Goal: Information Seeking & Learning: Learn about a topic

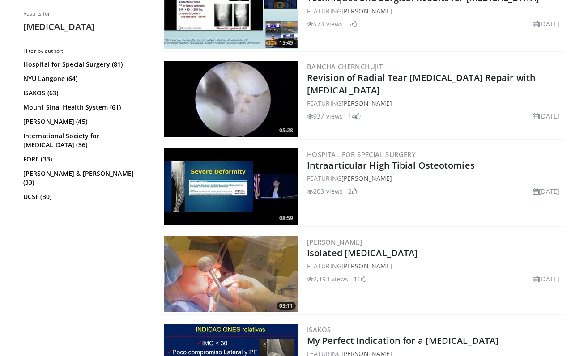
scroll to position [751, 0]
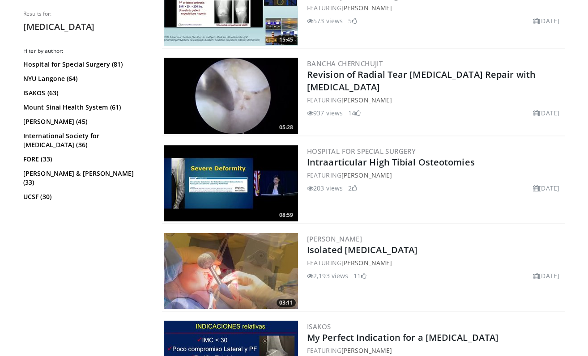
drag, startPoint x: 398, startPoint y: 244, endPoint x: 478, endPoint y: 6, distance: 250.9
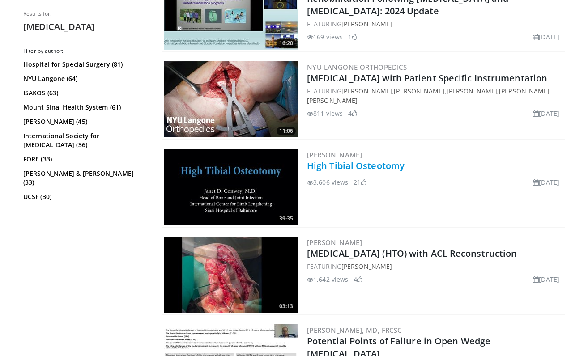
scroll to position [1363, 0]
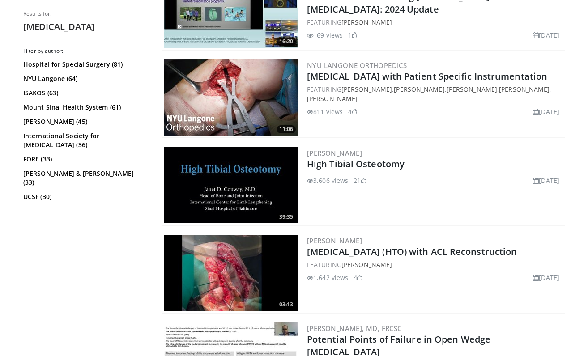
drag, startPoint x: 341, startPoint y: 206, endPoint x: 580, endPoint y: 258, distance: 244.6
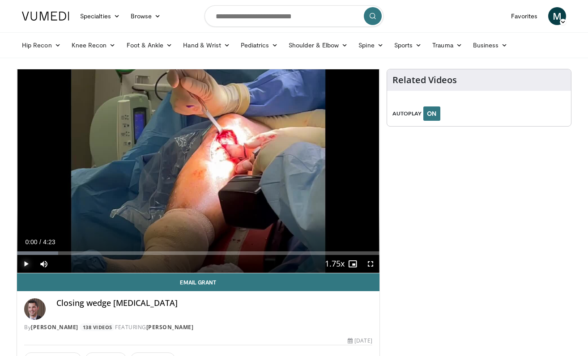
click at [30, 265] on span "Video Player" at bounding box center [26, 264] width 18 height 18
click at [367, 264] on span "Video Player" at bounding box center [371, 264] width 18 height 18
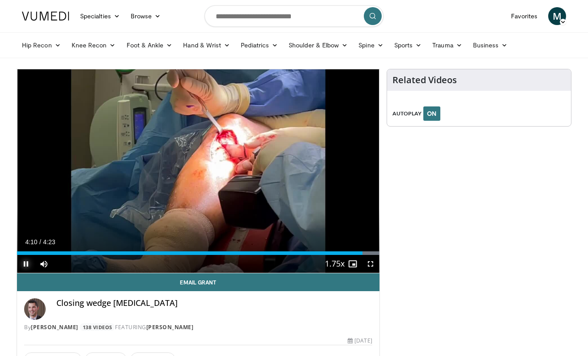
click at [25, 262] on span "Video Player" at bounding box center [26, 264] width 18 height 18
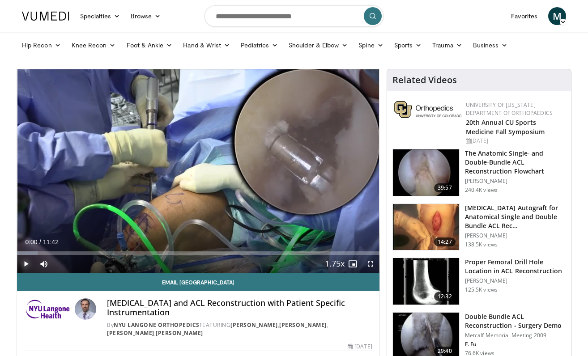
click at [26, 263] on span "Video Player" at bounding box center [26, 264] width 18 height 18
click at [371, 264] on span "Video Player" at bounding box center [371, 264] width 18 height 18
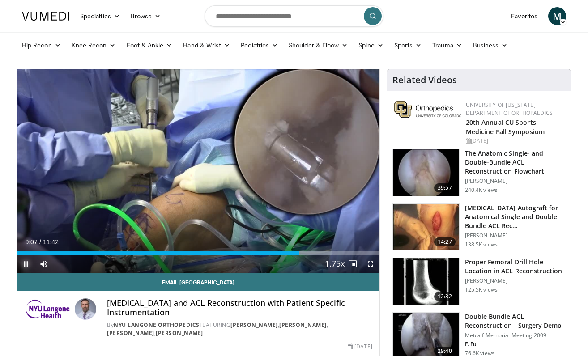
click at [25, 264] on span "Video Player" at bounding box center [26, 264] width 18 height 18
click at [17, 40] on div "Hip Recon Hip Arthroplasty Revision Hip Arthroplasty Hip Preservation Knee Reco…" at bounding box center [294, 45] width 555 height 25
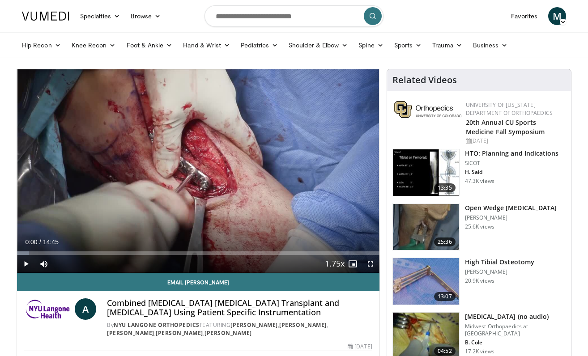
click at [547, 156] on h3 "HTO: Planning and Indications" at bounding box center [512, 153] width 94 height 9
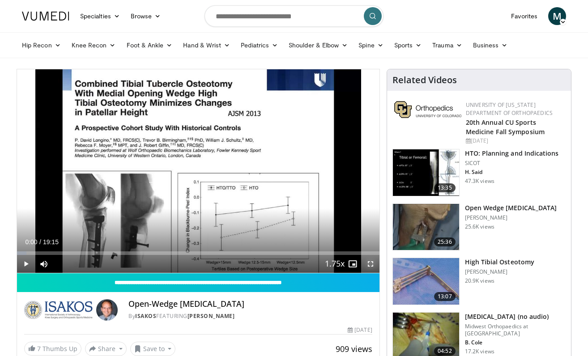
click at [369, 262] on span "Video Player" at bounding box center [371, 264] width 18 height 18
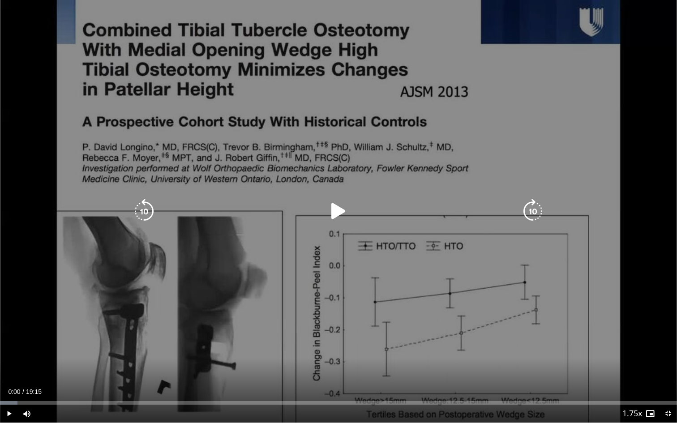
click at [336, 209] on icon "Video Player" at bounding box center [338, 211] width 25 height 25
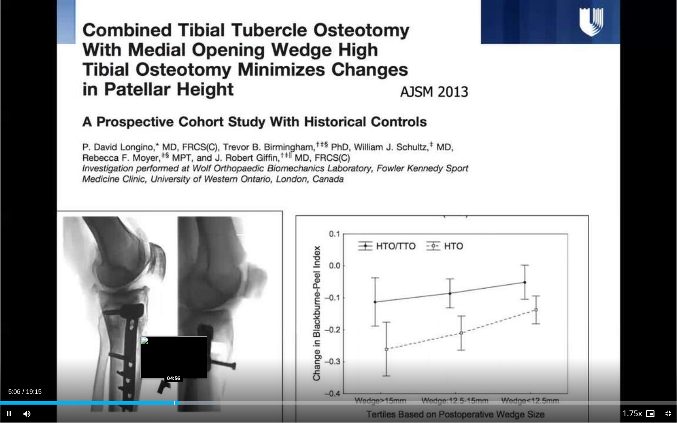
click at [174, 356] on div "Progress Bar" at bounding box center [174, 403] width 1 height 4
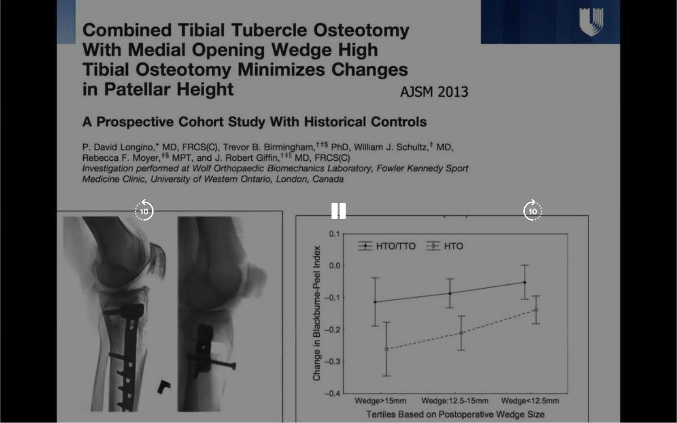
click at [169, 356] on div "10 seconds Tap to unmute" at bounding box center [338, 211] width 677 height 422
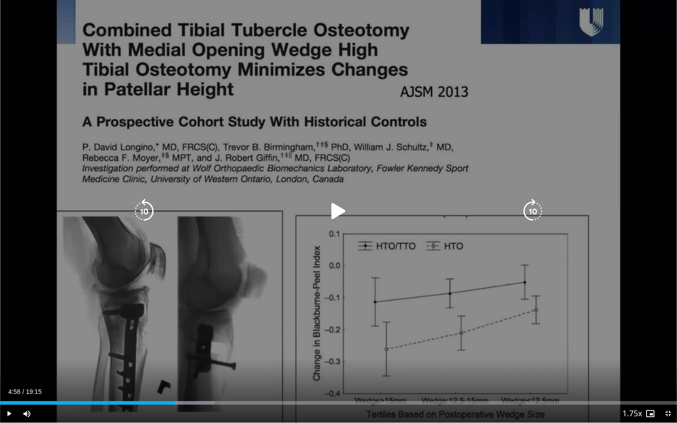
click at [0, 0] on div "Progress Bar" at bounding box center [0, 0] width 0 height 0
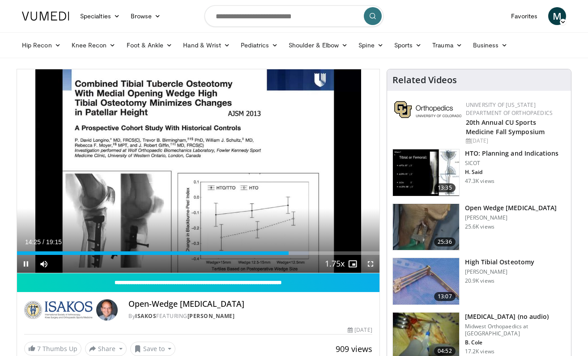
click at [370, 262] on span "Video Player" at bounding box center [371, 264] width 18 height 18
click at [27, 263] on span "Video Player" at bounding box center [26, 264] width 18 height 18
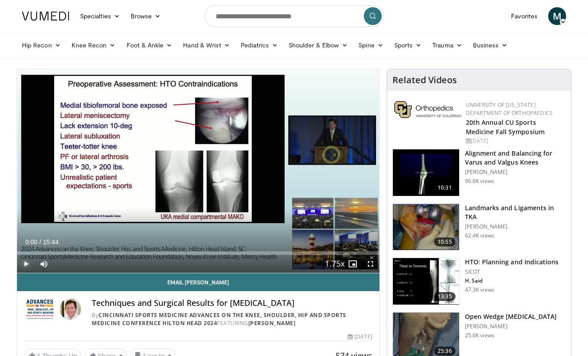
click at [26, 265] on span "Video Player" at bounding box center [26, 264] width 18 height 18
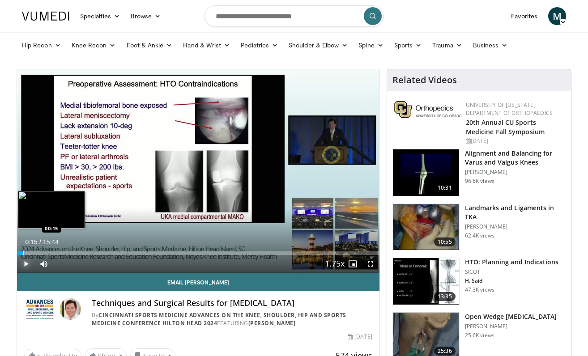
click at [23, 252] on div "Progress Bar" at bounding box center [23, 254] width 1 height 4
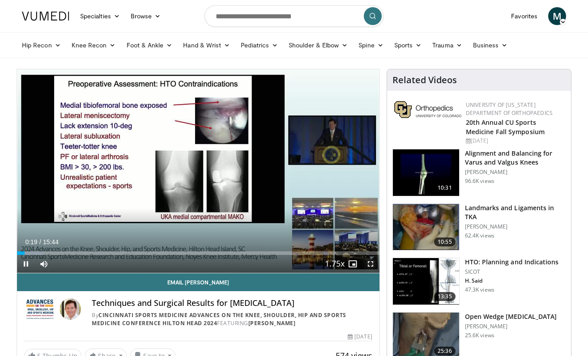
click at [369, 264] on span "Video Player" at bounding box center [371, 264] width 18 height 18
click at [25, 262] on span "Video Player" at bounding box center [26, 264] width 18 height 18
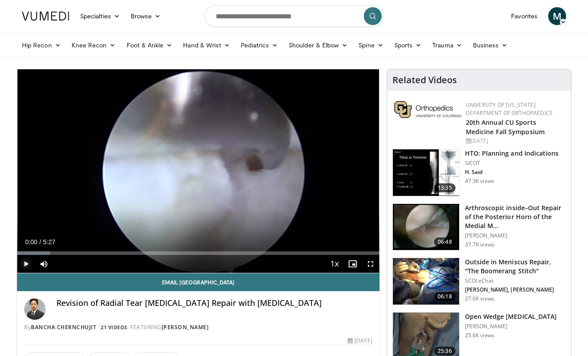
click at [25, 262] on span "Video Player" at bounding box center [26, 264] width 18 height 18
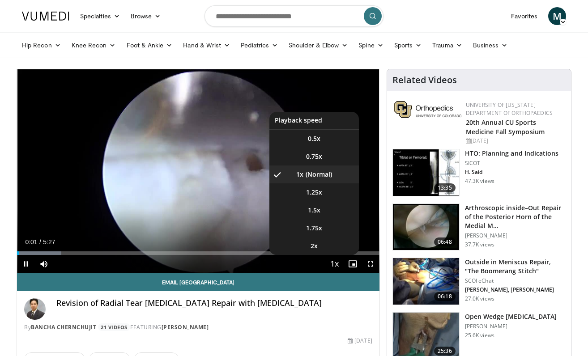
click at [335, 261] on span "Video Player" at bounding box center [334, 265] width 13 height 18
click at [320, 228] on span "1.75x" at bounding box center [314, 228] width 16 height 9
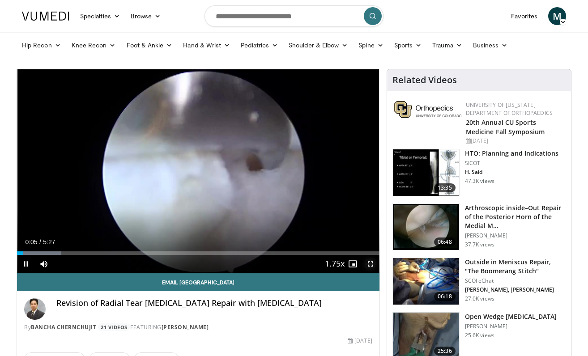
click at [371, 263] on span "Video Player" at bounding box center [371, 264] width 18 height 18
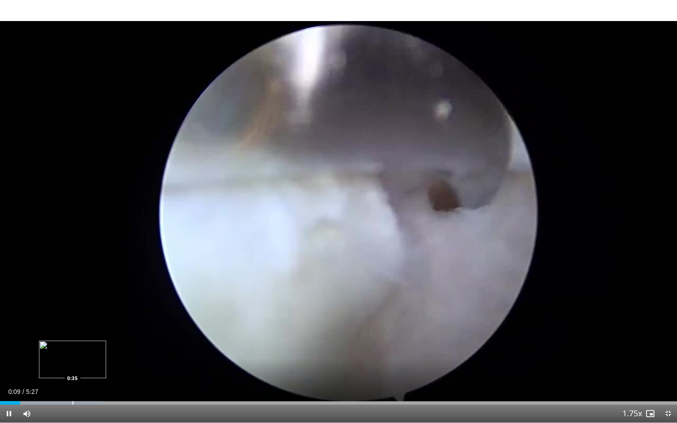
click at [72, 356] on div "Progress Bar" at bounding box center [51, 403] width 103 height 4
click at [10, 356] on div "Progress Bar" at bounding box center [10, 403] width 1 height 4
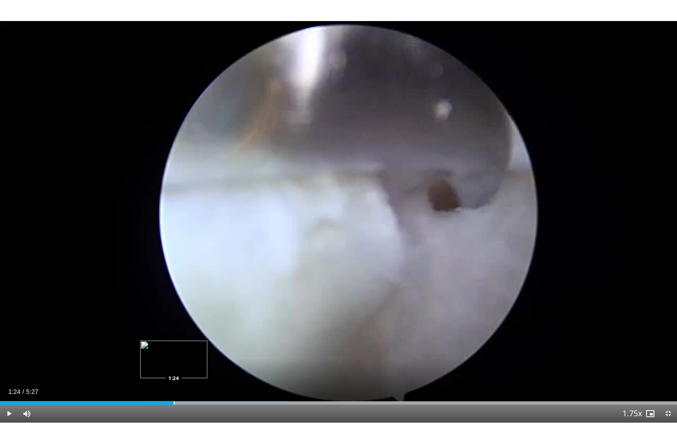
click at [174, 356] on div "Progress Bar" at bounding box center [174, 403] width 1 height 4
click at [189, 356] on div "Progress Bar" at bounding box center [189, 403] width 1 height 4
click at [207, 356] on div "Progress Bar" at bounding box center [206, 403] width 1 height 4
click at [162, 356] on div "Loaded : 51.82% 1:45 1:18" at bounding box center [338, 403] width 677 height 4
click at [139, 356] on div "Progress Bar" at bounding box center [139, 403] width 1 height 4
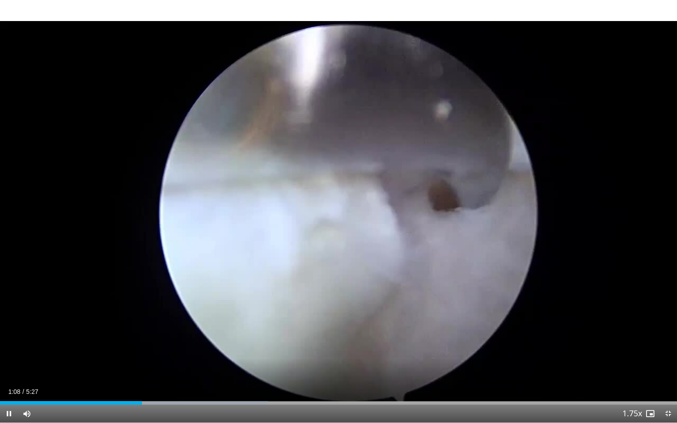
click at [121, 356] on div "Current Time 1:08 / Duration 5:27 Pause Skip Backward Skip Forward Mute Loaded …" at bounding box center [338, 414] width 677 height 18
click at [9, 356] on span "Video Player" at bounding box center [9, 414] width 18 height 18
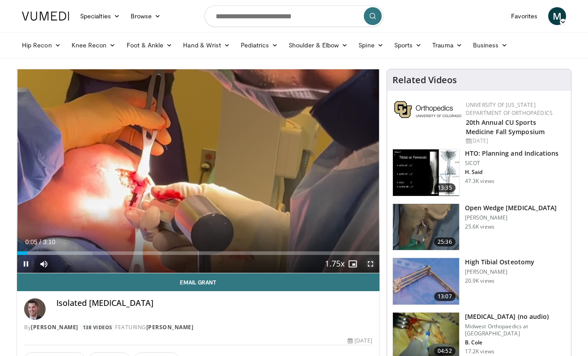
click at [369, 262] on span "Video Player" at bounding box center [371, 264] width 18 height 18
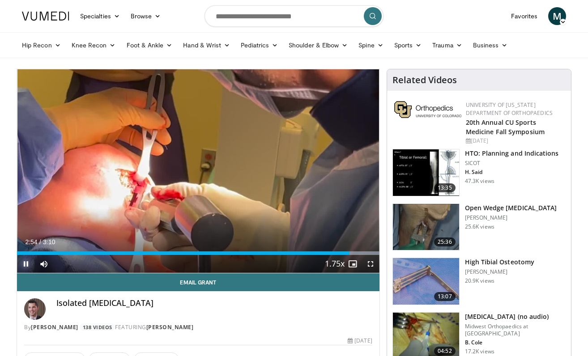
click at [29, 264] on span "Video Player" at bounding box center [26, 264] width 18 height 18
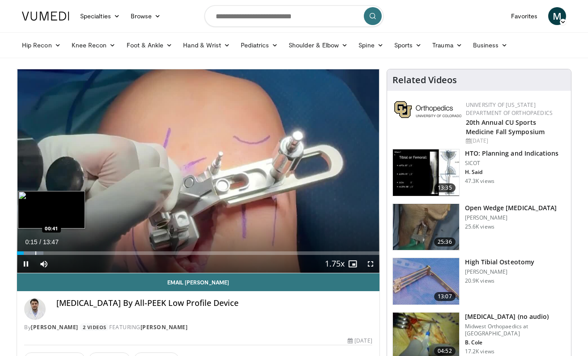
click at [35, 254] on div "Progress Bar" at bounding box center [35, 254] width 1 height 4
click at [41, 252] on div "Progress Bar" at bounding box center [41, 254] width 1 height 4
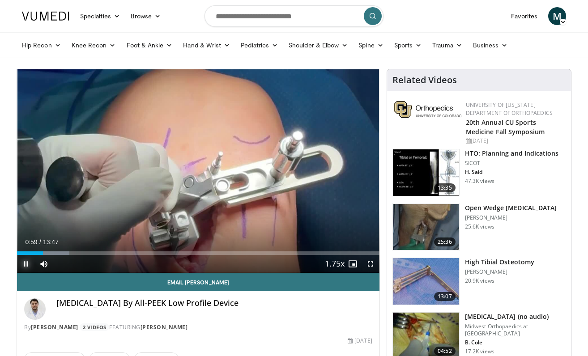
click at [27, 263] on span "Video Player" at bounding box center [26, 264] width 18 height 18
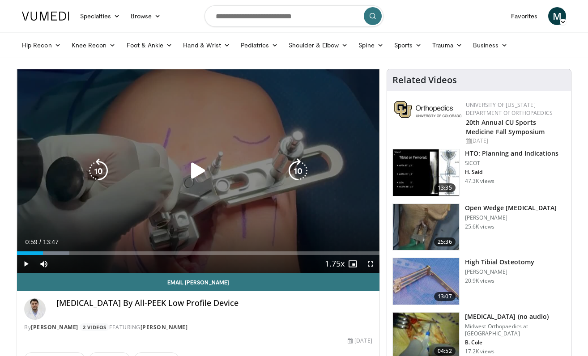
click at [195, 175] on icon "Video Player" at bounding box center [198, 170] width 25 height 25
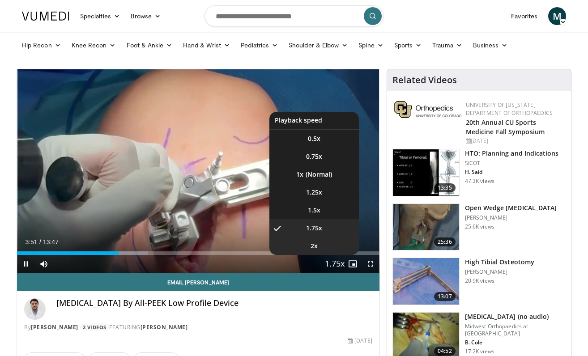
click at [322, 248] on li "2x" at bounding box center [314, 246] width 90 height 18
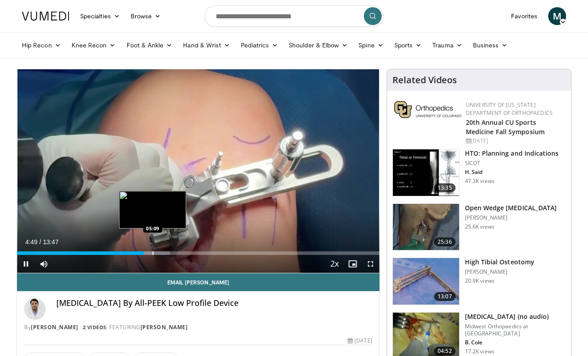
click at [152, 253] on div "Progress Bar" at bounding box center [149, 254] width 43 height 4
click at [160, 252] on div "Progress Bar" at bounding box center [159, 254] width 1 height 4
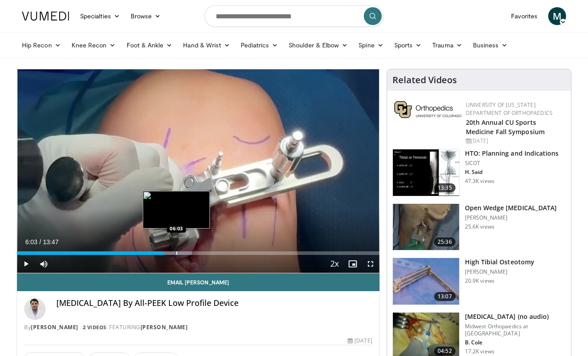
click at [176, 251] on div "Loaded : 48.28% 05:34 06:03" at bounding box center [198, 251] width 363 height 9
click at [192, 252] on div "Progress Bar" at bounding box center [192, 254] width 1 height 4
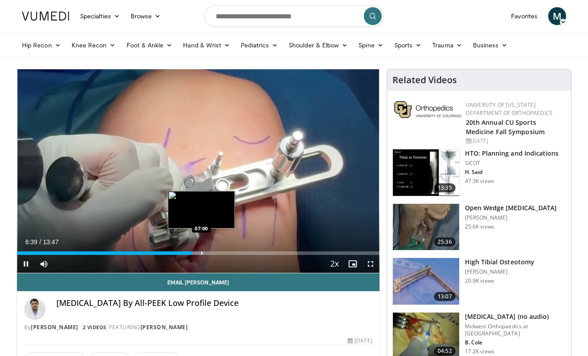
click at [201, 249] on div "Loaded : 51.90% 06:39 07:00" at bounding box center [198, 251] width 363 height 9
click at [217, 250] on div "Loaded : 59.15% 07:04 07:37" at bounding box center [198, 251] width 363 height 9
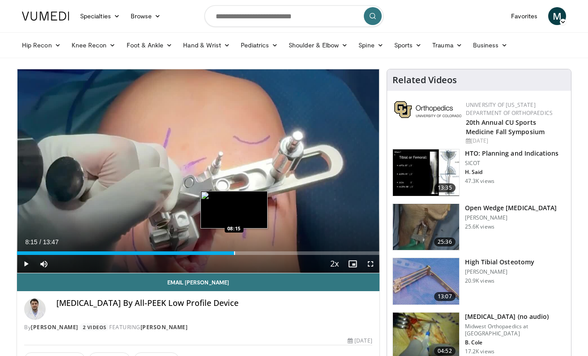
click at [234, 252] on div "Progress Bar" at bounding box center [234, 254] width 1 height 4
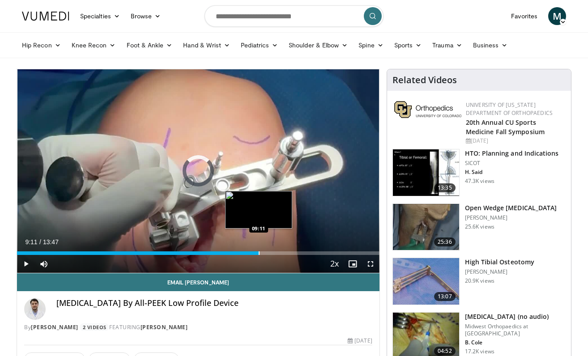
click at [259, 252] on div "Progress Bar" at bounding box center [259, 254] width 1 height 4
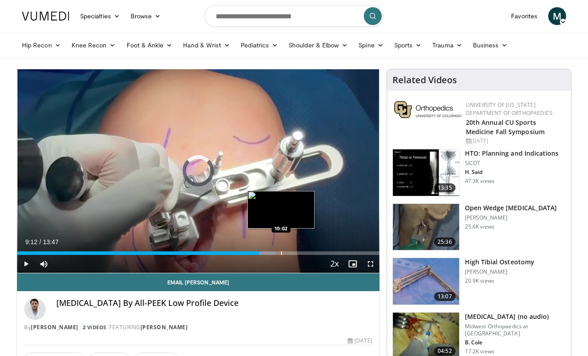
click at [281, 254] on div "Progress Bar" at bounding box center [281, 254] width 1 height 4
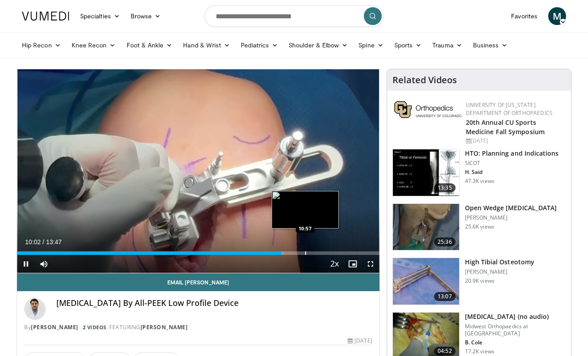
click at [305, 253] on div "Progress Bar" at bounding box center [305, 254] width 1 height 4
click at [323, 252] on div "Progress Bar" at bounding box center [322, 254] width 1 height 4
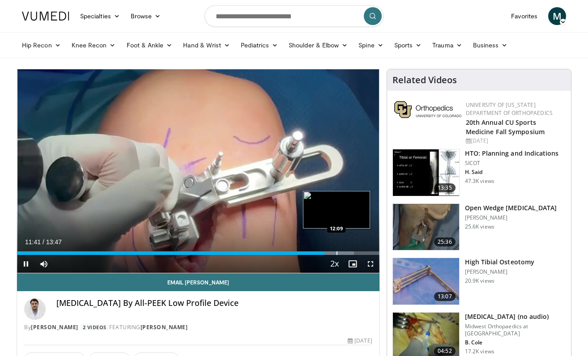
click at [337, 250] on div "Loaded : 92.95% 11:42 12:09" at bounding box center [198, 251] width 363 height 9
click at [347, 250] on div "Loaded : 96.57% 12:11 12:34" at bounding box center [198, 251] width 363 height 9
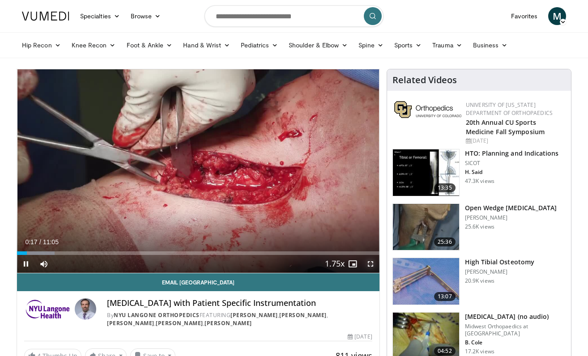
click at [369, 263] on span "Video Player" at bounding box center [371, 264] width 18 height 18
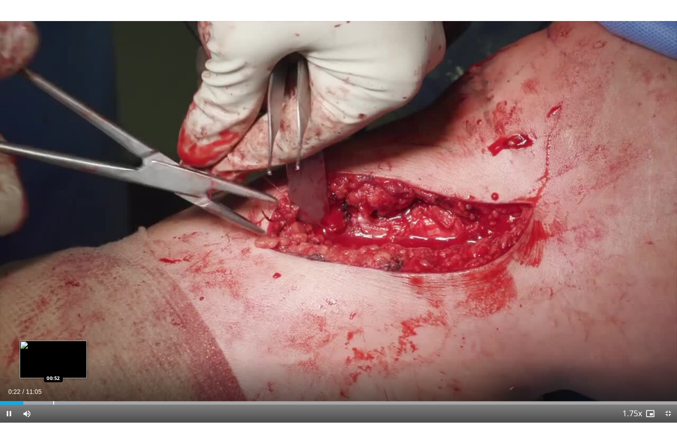
click at [53, 356] on div "Loaded : 11.92% 00:52 00:52" at bounding box center [338, 400] width 677 height 9
click at [74, 356] on div "Progress Bar" at bounding box center [74, 403] width 1 height 4
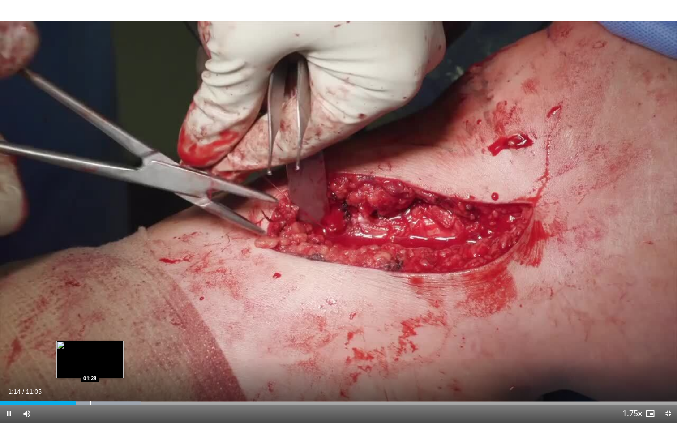
click at [91, 356] on div "Progress Bar" at bounding box center [90, 403] width 1 height 4
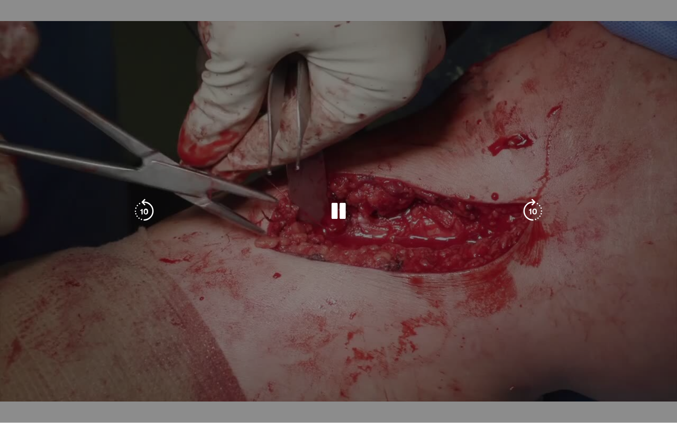
click at [115, 356] on div "10 seconds Tap to unmute" at bounding box center [338, 211] width 677 height 422
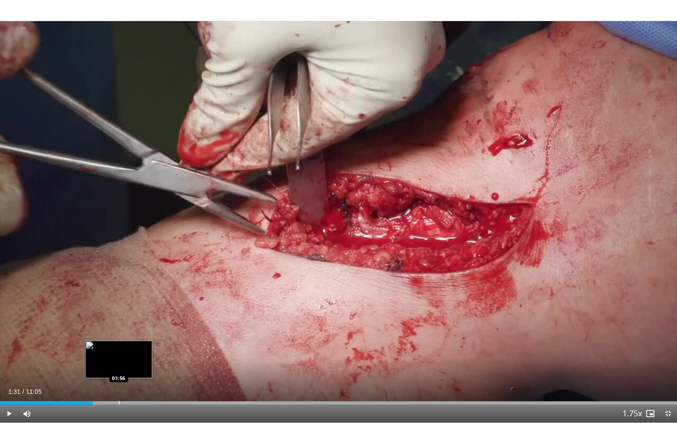
click at [119, 356] on div "Progress Bar" at bounding box center [119, 403] width 1 height 4
click at [141, 356] on div "Progress Bar" at bounding box center [141, 403] width 1 height 4
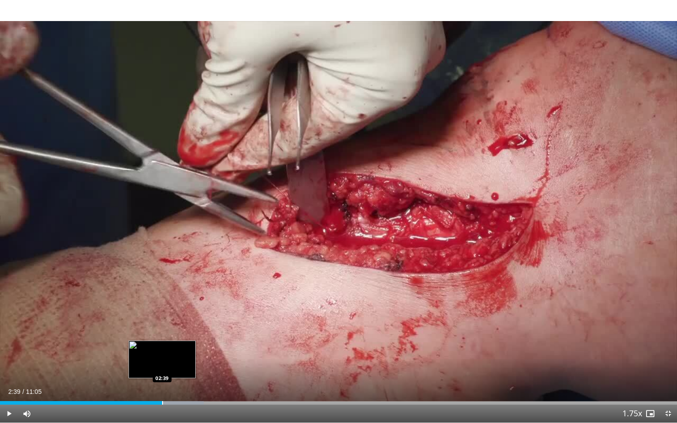
click at [162, 356] on div "Progress Bar" at bounding box center [162, 403] width 1 height 4
click at [183, 356] on div "Progress Bar" at bounding box center [183, 403] width 1 height 4
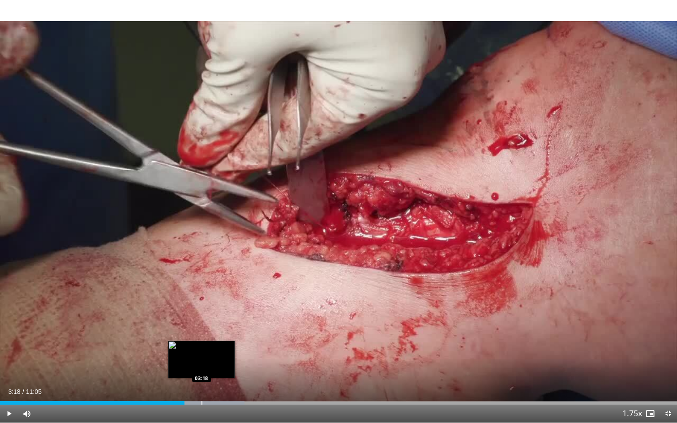
click at [201, 356] on div "Progress Bar" at bounding box center [201, 403] width 1 height 4
click at [214, 356] on div "Progress Bar" at bounding box center [213, 403] width 1 height 4
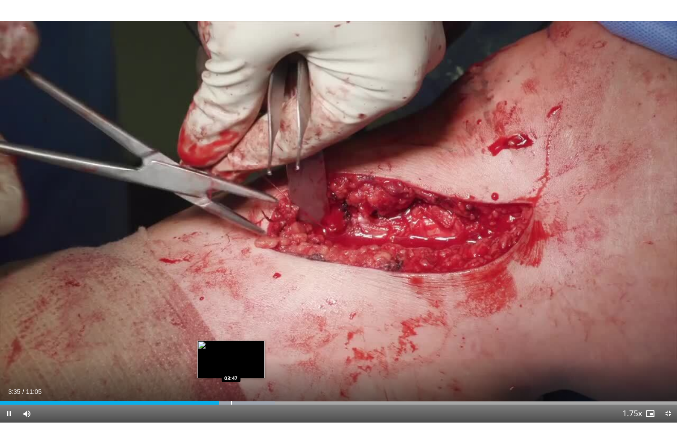
click at [232, 356] on div "Progress Bar" at bounding box center [231, 403] width 1 height 4
click at [228, 356] on div "Progress Bar" at bounding box center [228, 403] width 1 height 4
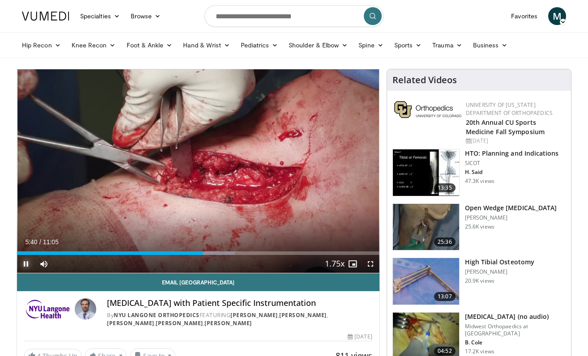
click at [27, 264] on span "Video Player" at bounding box center [26, 264] width 18 height 18
click at [28, 264] on span "Video Player" at bounding box center [26, 264] width 18 height 18
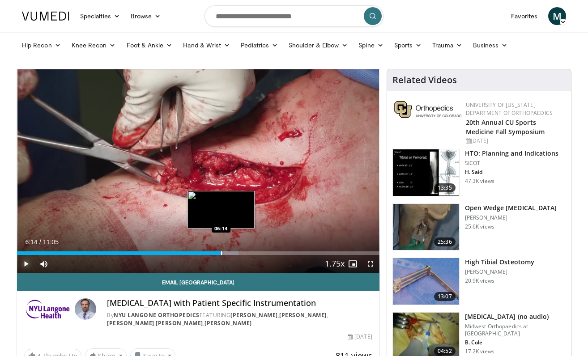
click at [221, 252] on div "Progress Bar" at bounding box center [221, 254] width 1 height 4
click at [230, 252] on div "Progress Bar" at bounding box center [229, 254] width 1 height 4
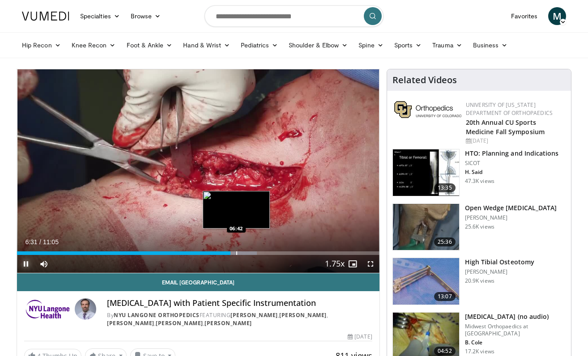
click at [236, 252] on div "Progress Bar" at bounding box center [236, 254] width 1 height 4
click at [248, 255] on div "Progress Bar" at bounding box center [248, 254] width 1 height 4
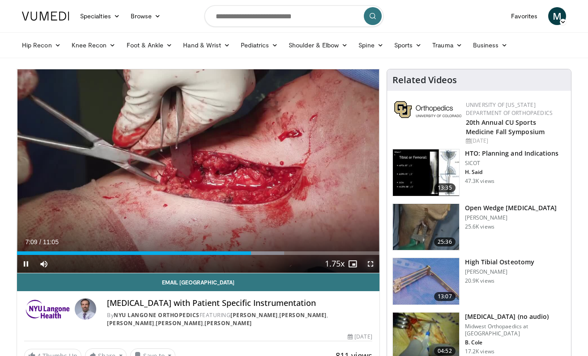
click at [368, 266] on span "Video Player" at bounding box center [371, 264] width 18 height 18
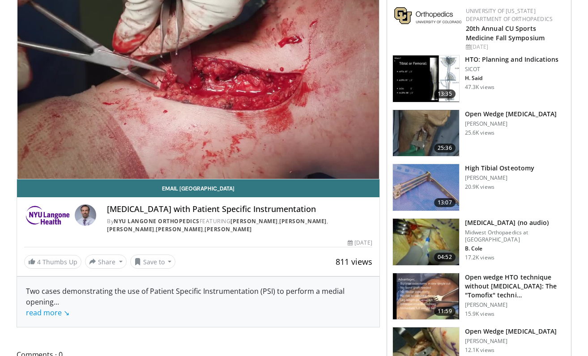
scroll to position [94, 0]
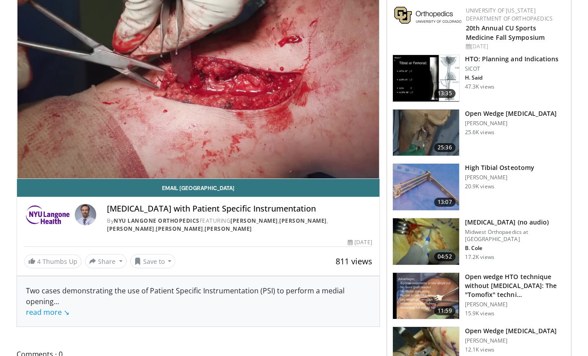
click at [477, 170] on h3 "High Tibial Osteotomy" at bounding box center [499, 167] width 69 height 9
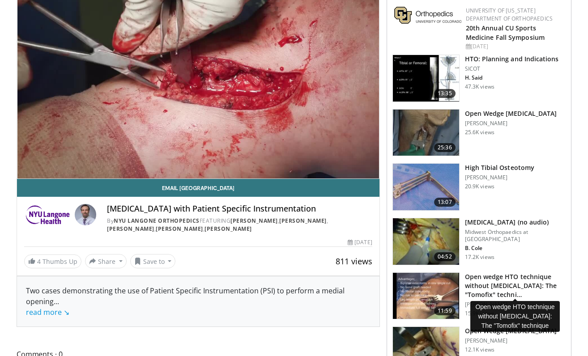
click at [476, 275] on h3 "Open wedge HTO technique without bone grafting: The "Tomofix" techni…" at bounding box center [515, 286] width 101 height 27
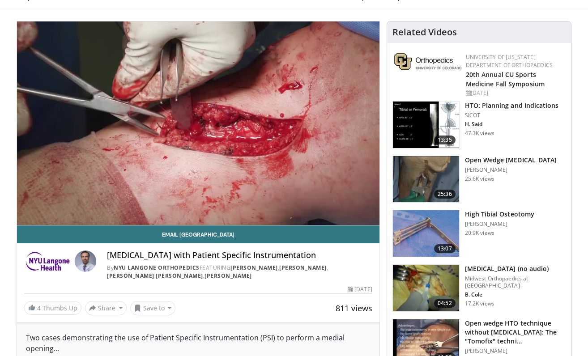
scroll to position [41, 0]
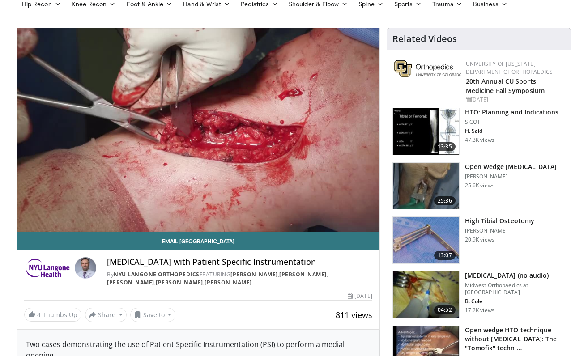
click at [512, 275] on h3 "High Tibial Osteotomy (no audio)" at bounding box center [515, 275] width 101 height 9
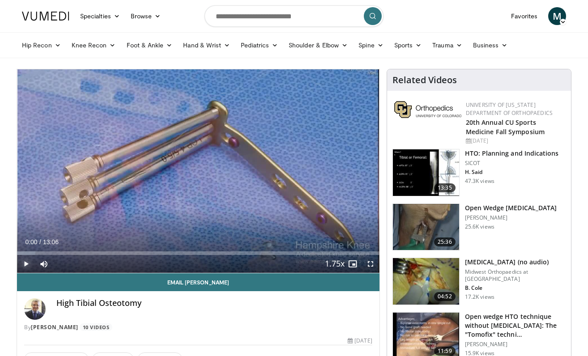
click at [25, 260] on span "Video Player" at bounding box center [26, 264] width 18 height 18
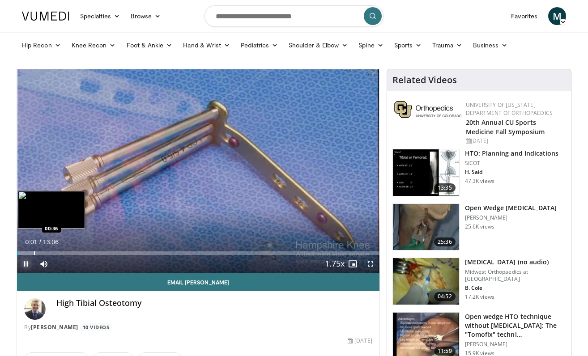
click at [34, 252] on div "Progress Bar" at bounding box center [34, 254] width 1 height 4
click at [45, 253] on div "Progress Bar" at bounding box center [45, 254] width 1 height 4
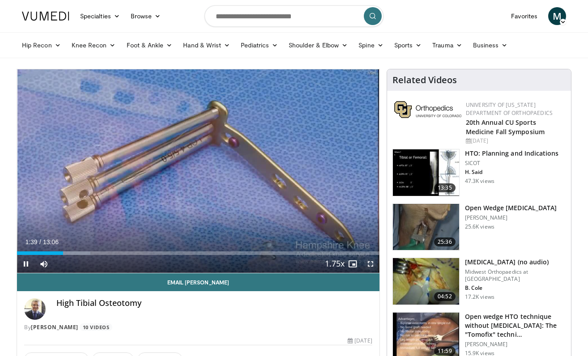
click at [370, 265] on span "Video Player" at bounding box center [371, 264] width 18 height 18
click at [23, 260] on span "Video Player" at bounding box center [26, 264] width 18 height 18
click at [22, 263] on span "Video Player" at bounding box center [26, 264] width 18 height 18
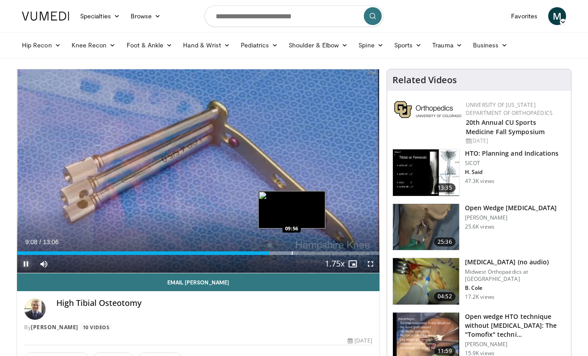
click at [291, 252] on div "Progress Bar" at bounding box center [274, 254] width 45 height 4
click at [305, 251] on div "Loaded : 83.74% 09:57 10:25" at bounding box center [198, 251] width 363 height 9
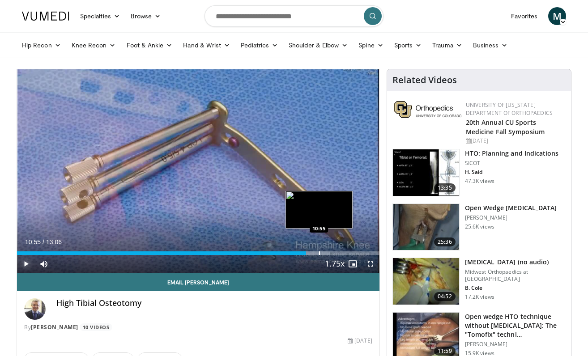
click at [319, 251] on div "Loaded : 86.43% 10:27 10:55" at bounding box center [198, 251] width 363 height 9
click at [328, 251] on div "Loaded : 91.36% 11:15 11:15" at bounding box center [198, 251] width 363 height 9
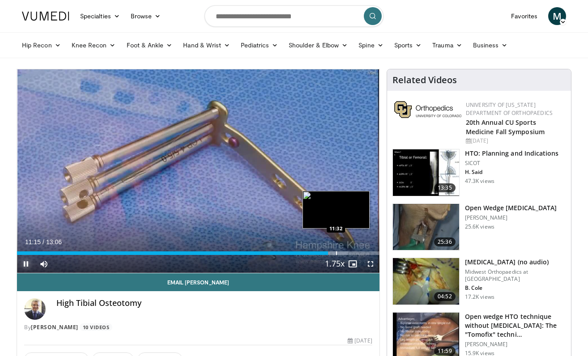
click at [336, 252] on div "Progress Bar" at bounding box center [336, 254] width 1 height 4
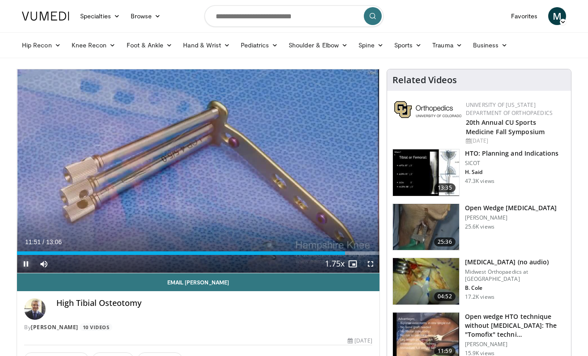
click at [26, 263] on span "Video Player" at bounding box center [26, 264] width 18 height 18
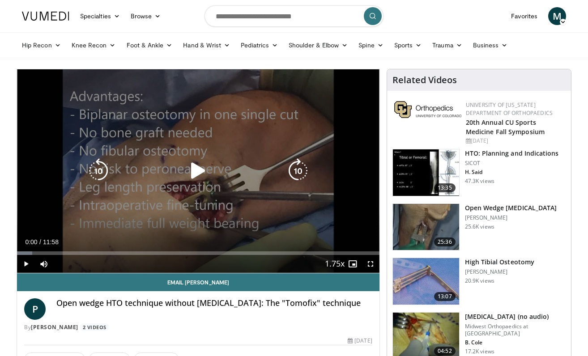
click at [199, 170] on icon "Video Player" at bounding box center [198, 170] width 25 height 25
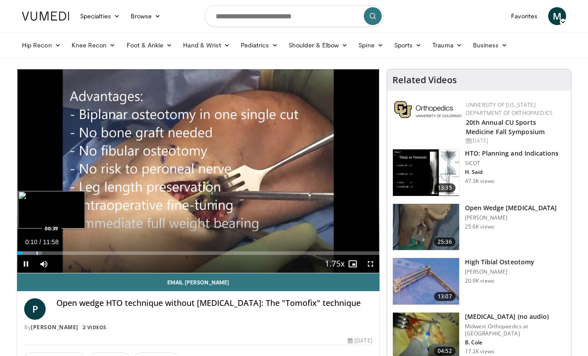
click at [37, 254] on div "Progress Bar" at bounding box center [37, 254] width 1 height 4
click at [50, 254] on div "Progress Bar" at bounding box center [49, 254] width 1 height 4
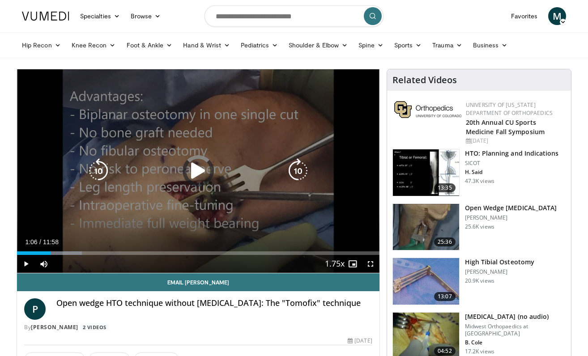
click at [67, 253] on div "Loaded : 17.93% 01:06 01:03" at bounding box center [198, 254] width 363 height 4
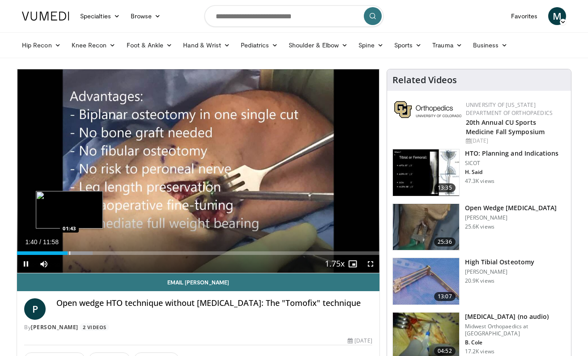
click at [70, 255] on div "Progress Bar" at bounding box center [69, 254] width 1 height 4
click at [87, 256] on div "Current Time 1:54 / Duration 11:58 Pause Skip Backward Skip Forward Mute 0% Loa…" at bounding box center [198, 264] width 363 height 18
click at [371, 264] on span "Video Player" at bounding box center [371, 264] width 18 height 18
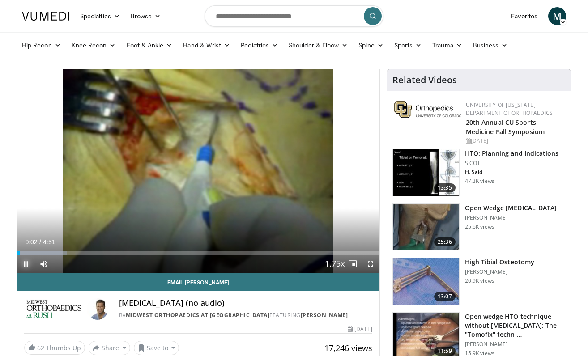
click at [23, 261] on span "Video Player" at bounding box center [26, 264] width 18 height 18
click at [26, 262] on span "Video Player" at bounding box center [26, 264] width 18 height 18
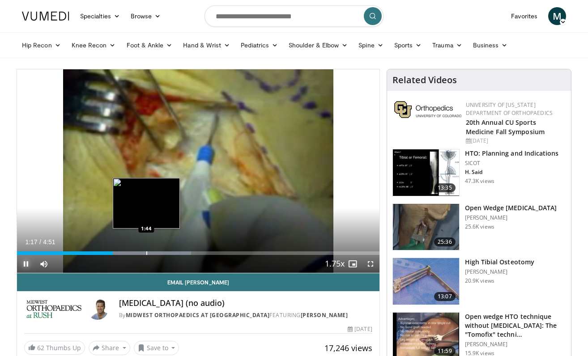
click at [146, 254] on div "Progress Bar" at bounding box center [146, 254] width 1 height 4
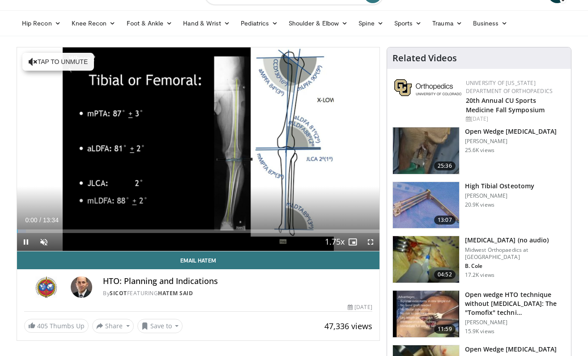
scroll to position [24, 0]
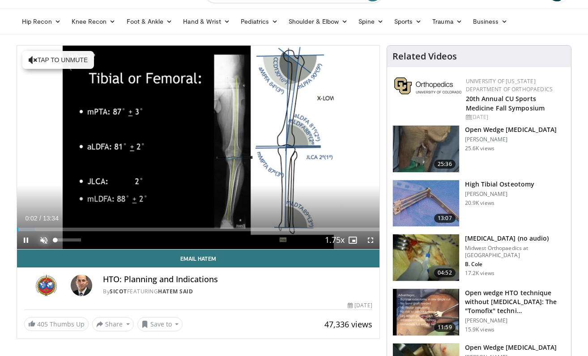
click at [42, 239] on span "Video Player" at bounding box center [44, 240] width 18 height 18
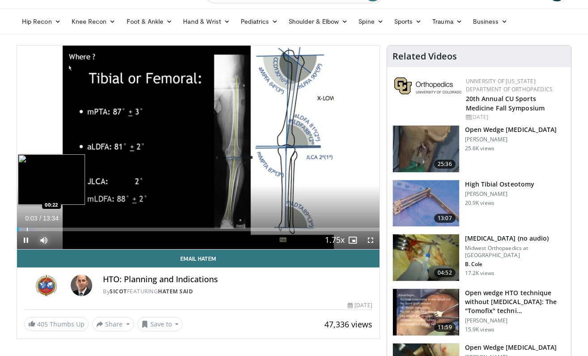
click at [26, 227] on div "Loaded : 4.90% 00:03 00:22" at bounding box center [198, 227] width 363 height 9
click at [42, 229] on div "Progress Bar" at bounding box center [42, 230] width 1 height 4
click at [57, 229] on div "Progress Bar" at bounding box center [57, 230] width 1 height 4
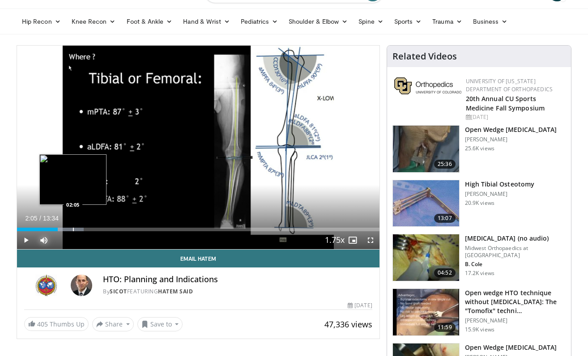
click at [73, 228] on div "Progress Bar" at bounding box center [73, 230] width 1 height 4
click at [76, 228] on div "Progress Bar" at bounding box center [76, 230] width 1 height 4
click at [88, 230] on div "Progress Bar" at bounding box center [88, 230] width 1 height 4
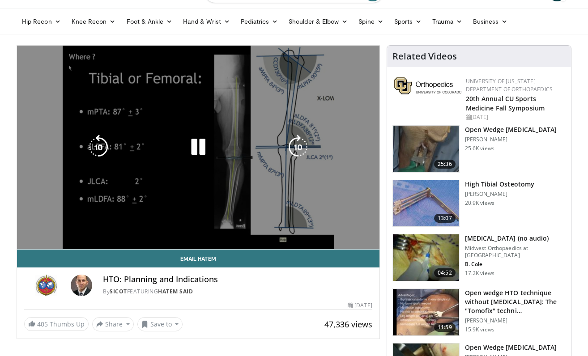
click at [105, 230] on video-js "**********" at bounding box center [198, 148] width 363 height 204
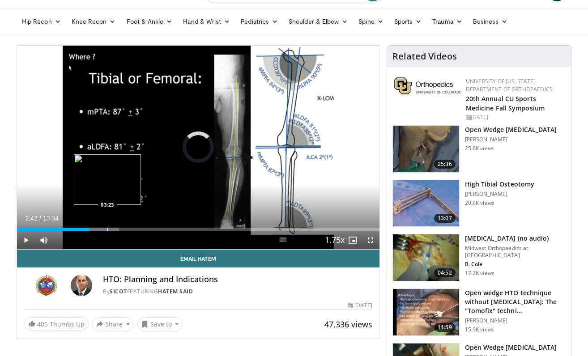
click at [107, 230] on div "Progress Bar" at bounding box center [107, 230] width 1 height 4
click at [128, 230] on div "Progress Bar" at bounding box center [128, 230] width 1 height 4
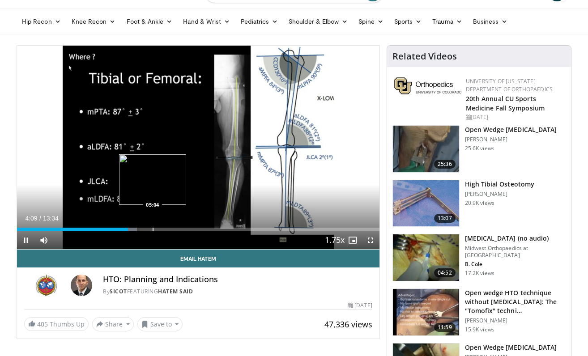
click at [154, 228] on div "Progress Bar" at bounding box center [153, 230] width 1 height 4
click at [166, 230] on div "Progress Bar" at bounding box center [165, 230] width 1 height 4
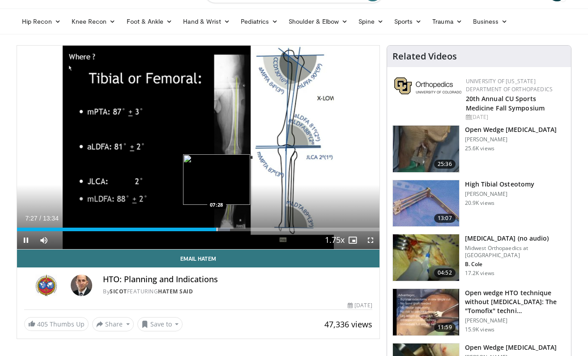
click at [218, 228] on div "Progress Bar" at bounding box center [217, 230] width 1 height 4
